Goal: Task Accomplishment & Management: Complete application form

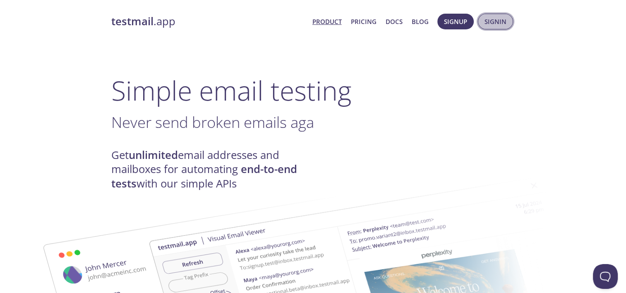
click at [485, 25] on span "Signin" at bounding box center [495, 21] width 22 height 11
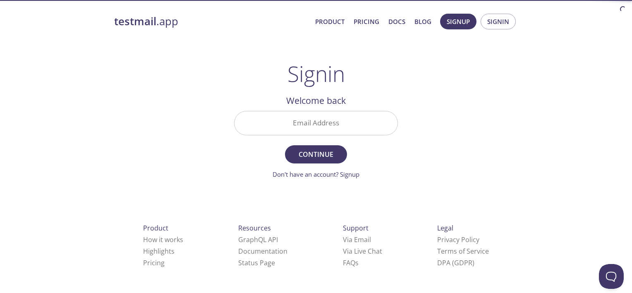
click at [323, 123] on input "Email Address" at bounding box center [316, 123] width 163 height 24
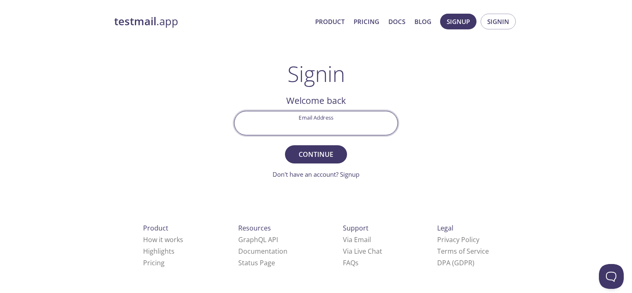
type input "[EMAIL_ADDRESS][DOMAIN_NAME]"
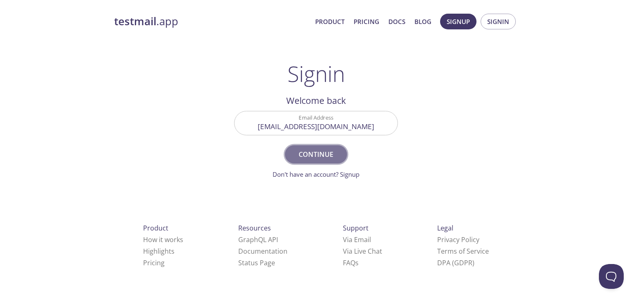
click at [309, 150] on span "Continue" at bounding box center [316, 154] width 44 height 12
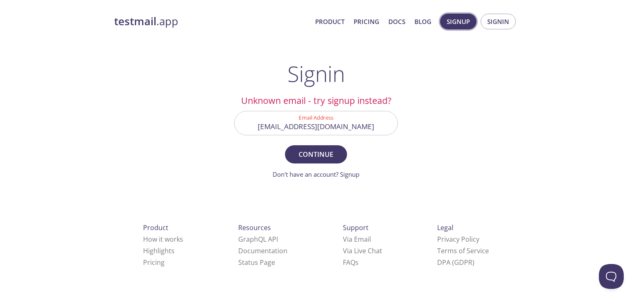
click at [452, 20] on span "Signup" at bounding box center [458, 21] width 23 height 11
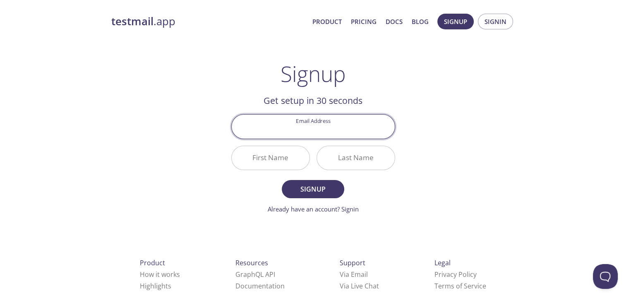
click at [326, 127] on input "Email Address" at bounding box center [313, 127] width 163 height 24
type input "[EMAIL_ADDRESS][DOMAIN_NAME]"
click at [267, 154] on input "First Name" at bounding box center [271, 158] width 78 height 24
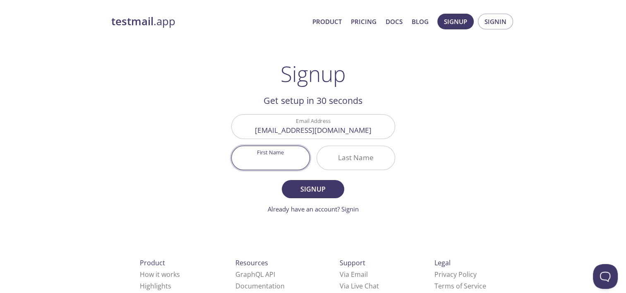
type input "P"
type input "U"
type input "Pragyaa"
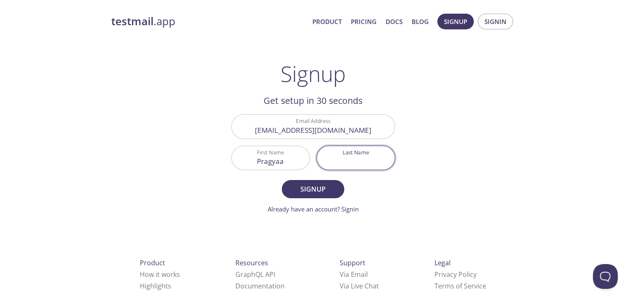
click at [353, 166] on input "Last Name" at bounding box center [356, 158] width 78 height 24
type input "Agarwal"
click at [307, 190] on span "Signup" at bounding box center [313, 189] width 44 height 12
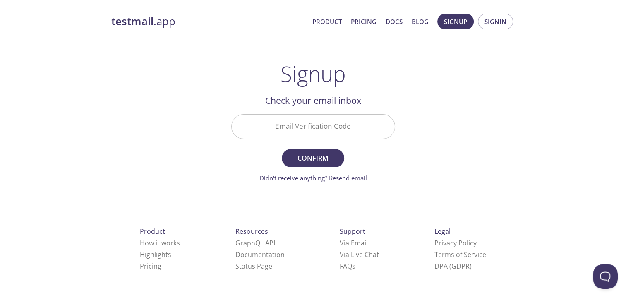
click at [332, 128] on input "Email Verification Code" at bounding box center [313, 127] width 163 height 24
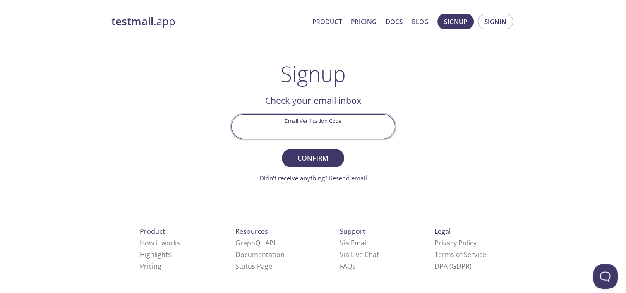
paste input "31HG63Z"
type input "31HG63Z"
click at [323, 150] on button "Confirm" at bounding box center [313, 158] width 62 height 18
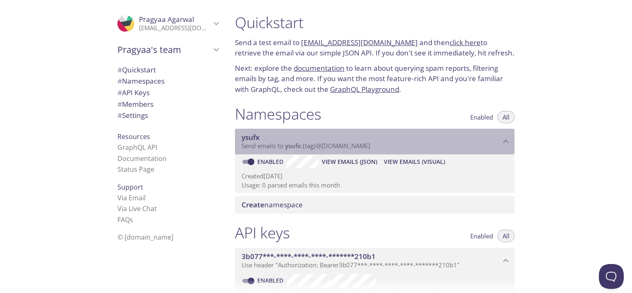
click at [323, 150] on div "ysufx Send emails to ysufx . {tag} @[DOMAIN_NAME]" at bounding box center [375, 142] width 280 height 26
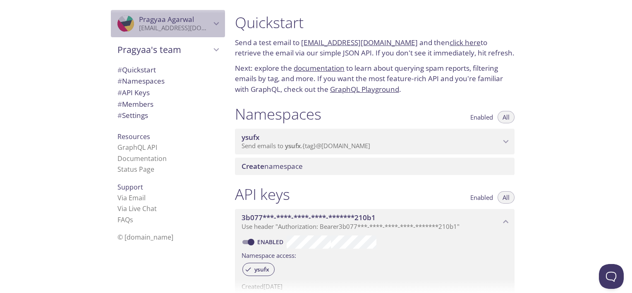
click at [197, 22] on span "[PERSON_NAME]" at bounding box center [175, 19] width 72 height 9
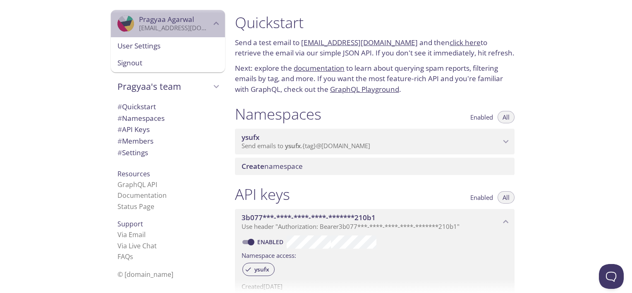
click at [175, 24] on p "[EMAIL_ADDRESS][DOMAIN_NAME]" at bounding box center [175, 28] width 72 height 8
